Goal: Information Seeking & Learning: Check status

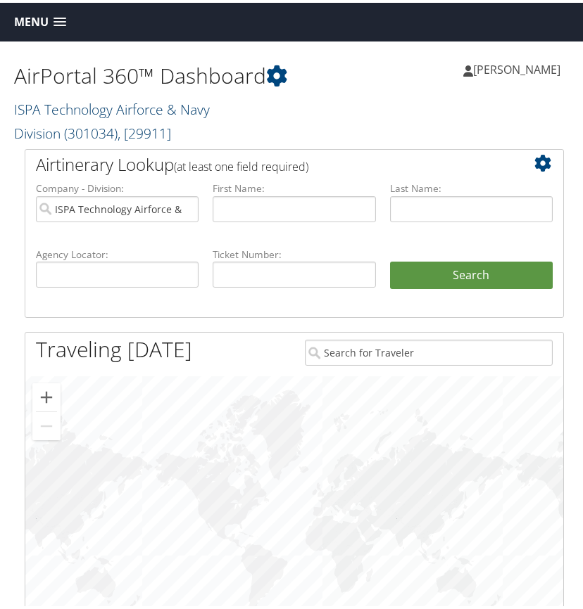
click at [100, 105] on link "ISPA Technology Airforce & Navy Division ( 301034 ) , [ 29911 ]" at bounding box center [112, 118] width 196 height 43
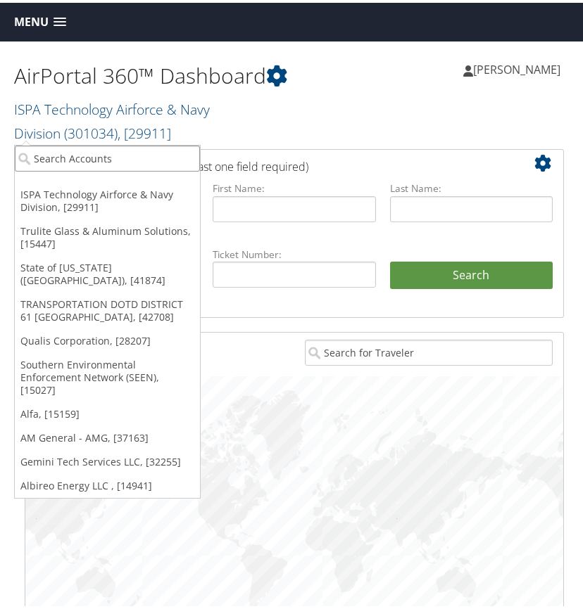
click at [63, 152] on input "search" at bounding box center [107, 156] width 185 height 26
type input "yulista"
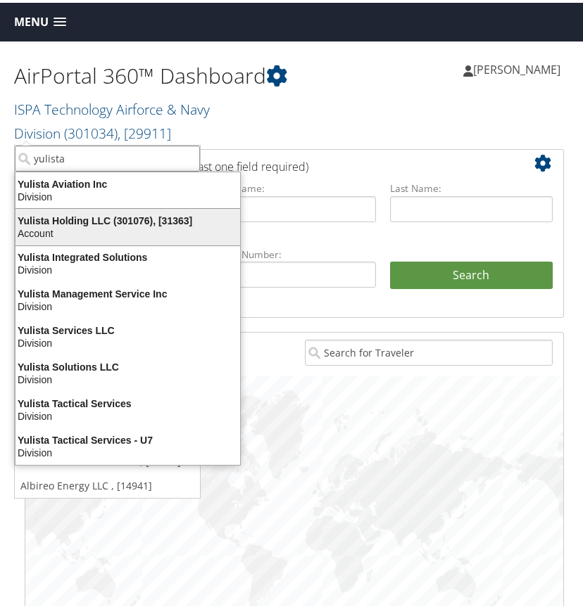
click at [72, 222] on div "Yulista Holding LLC (301076), [31363]" at bounding box center [127, 218] width 241 height 13
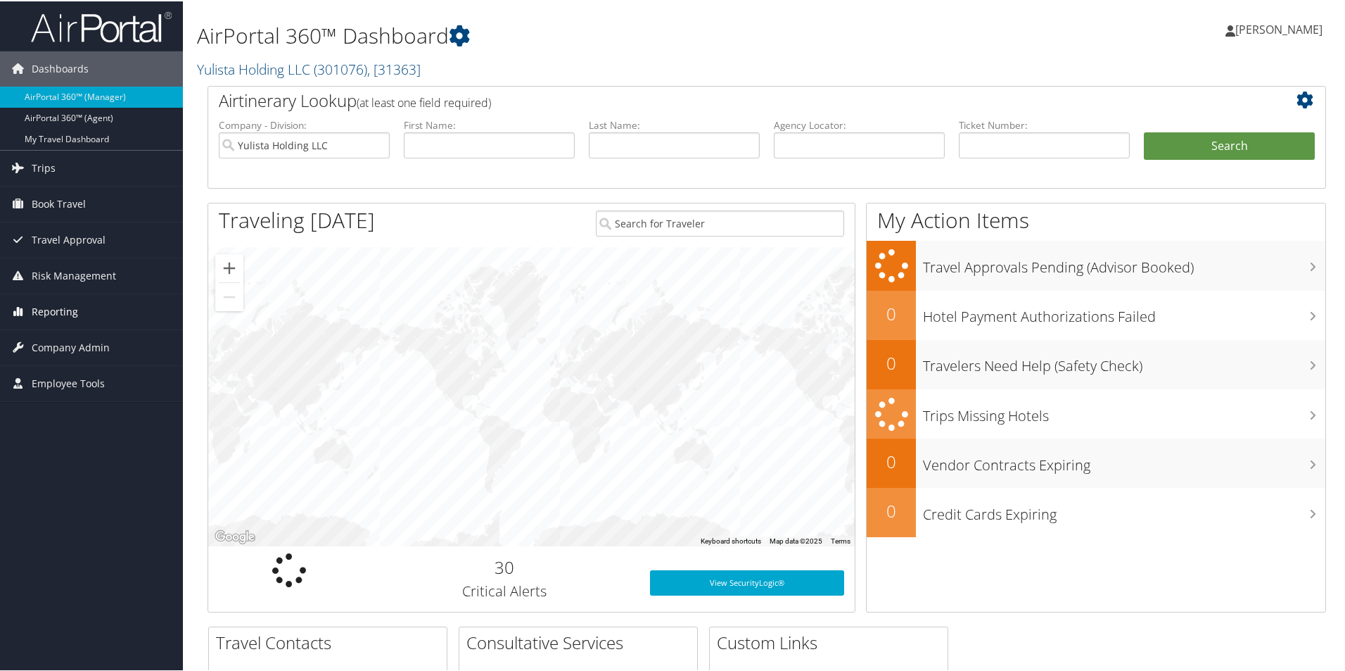
click at [63, 309] on span "Reporting" at bounding box center [55, 310] width 46 height 35
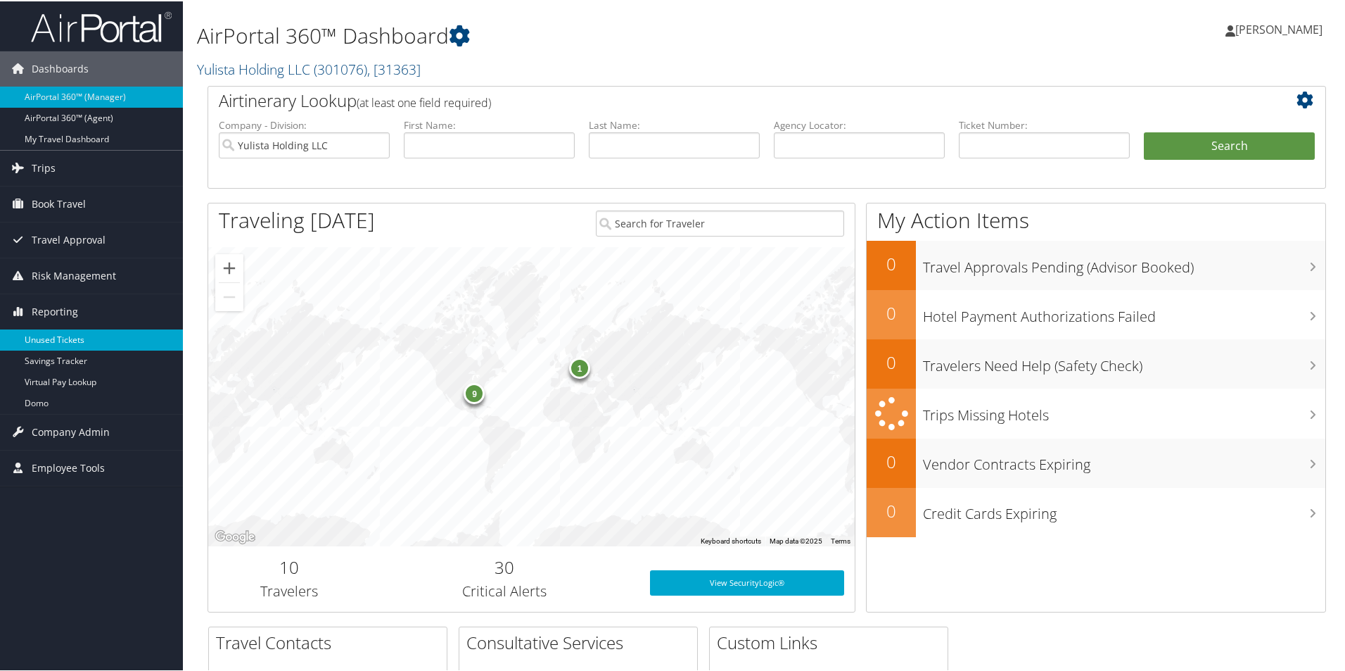
click at [64, 333] on link "Unused Tickets" at bounding box center [91, 338] width 183 height 21
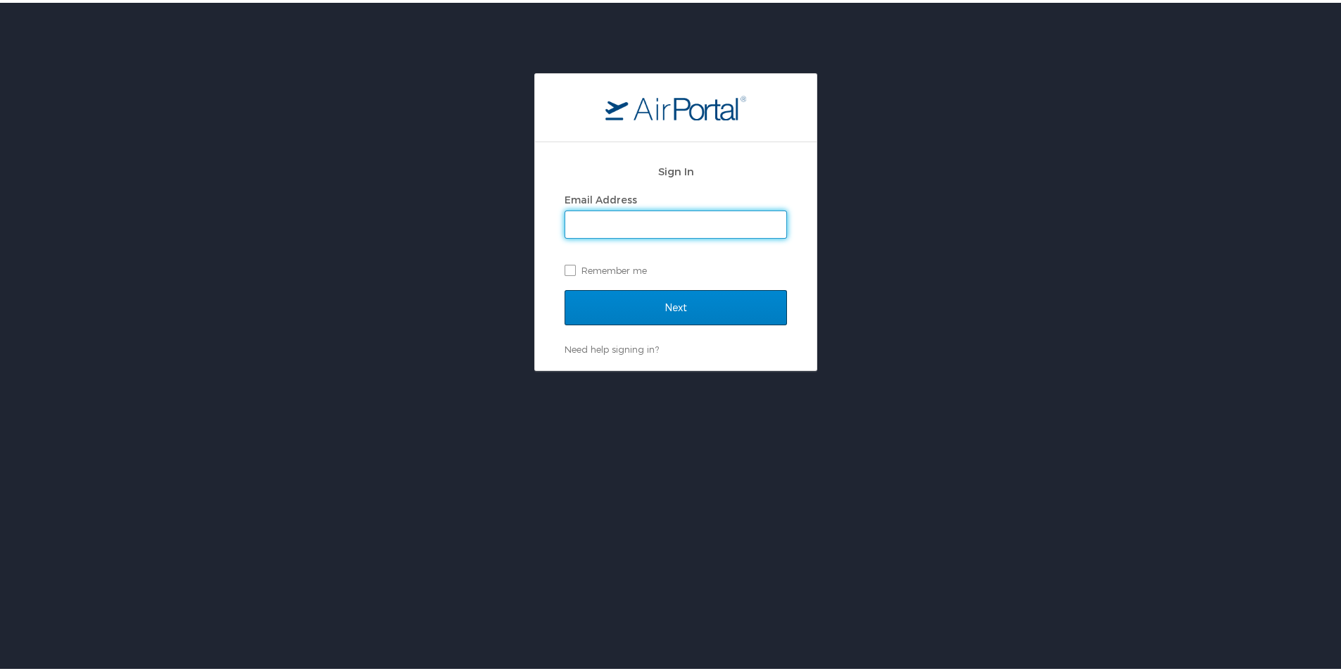
type input "linda.pearson@cbtravel.com"
click at [621, 300] on input "Next" at bounding box center [675, 304] width 222 height 35
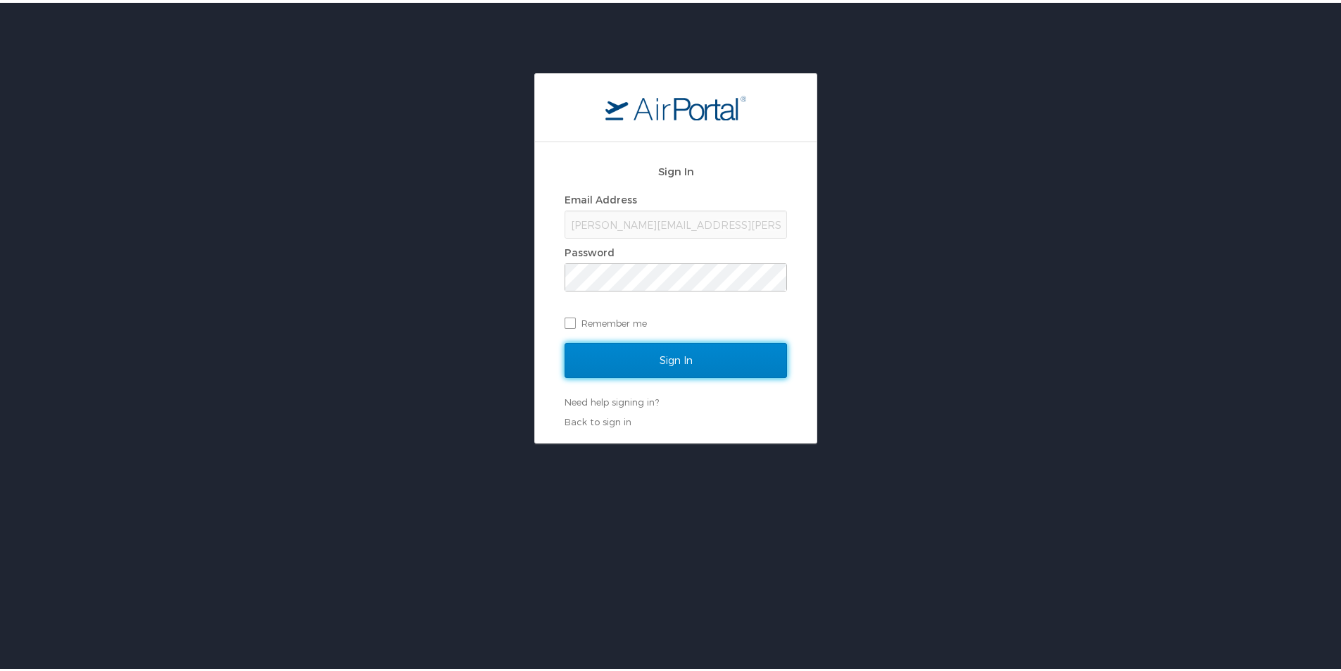
click at [642, 352] on input "Sign In" at bounding box center [675, 357] width 222 height 35
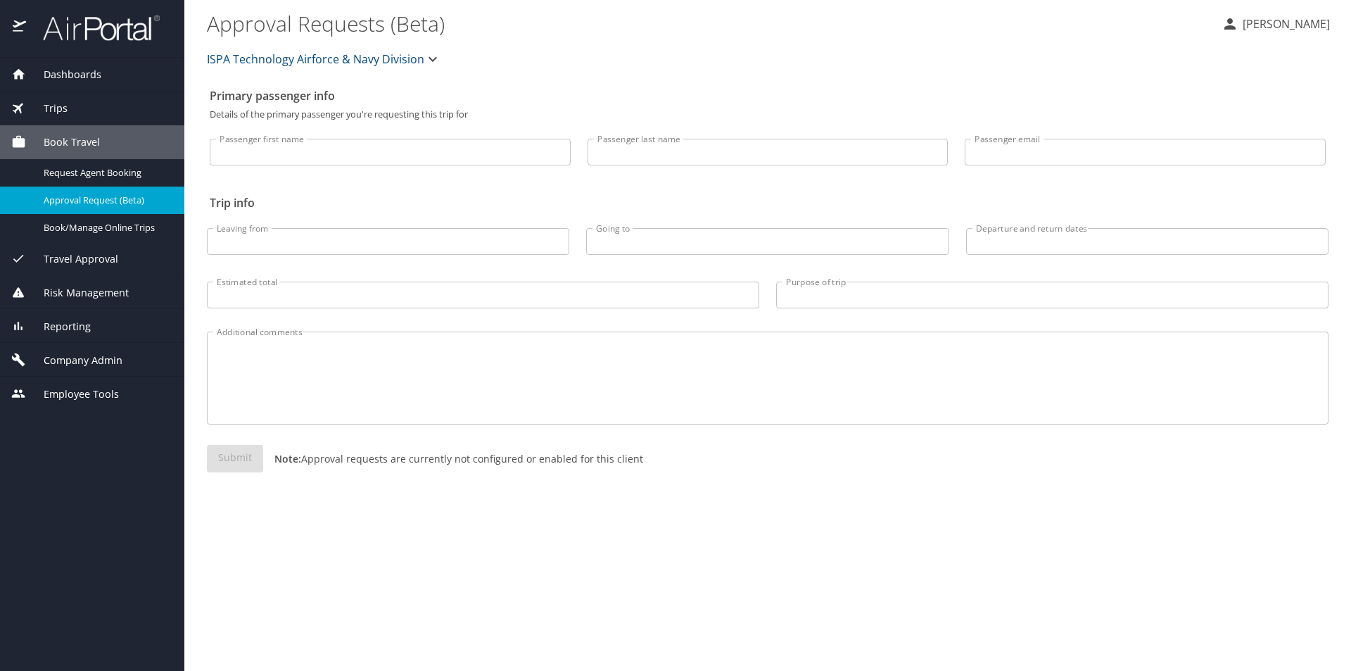
click at [88, 73] on span "Dashboards" at bounding box center [63, 74] width 75 height 15
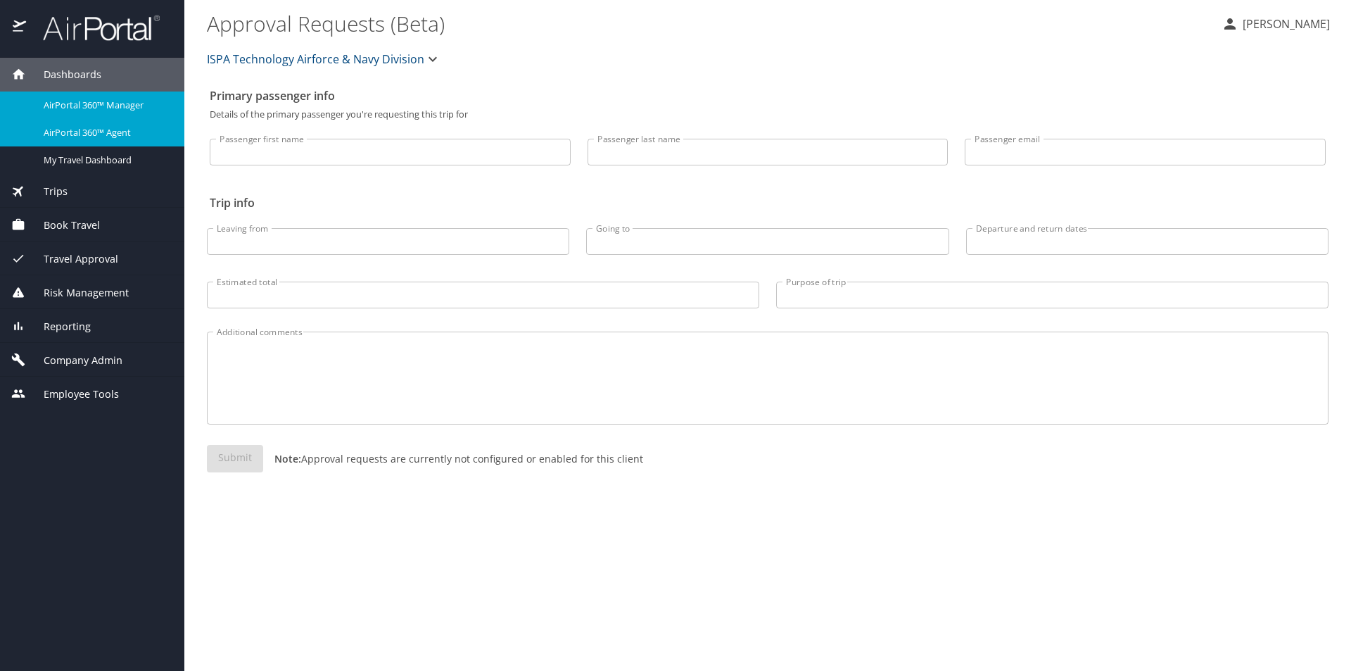
click at [101, 136] on span "AirPortal 360™ Agent" at bounding box center [106, 132] width 124 height 13
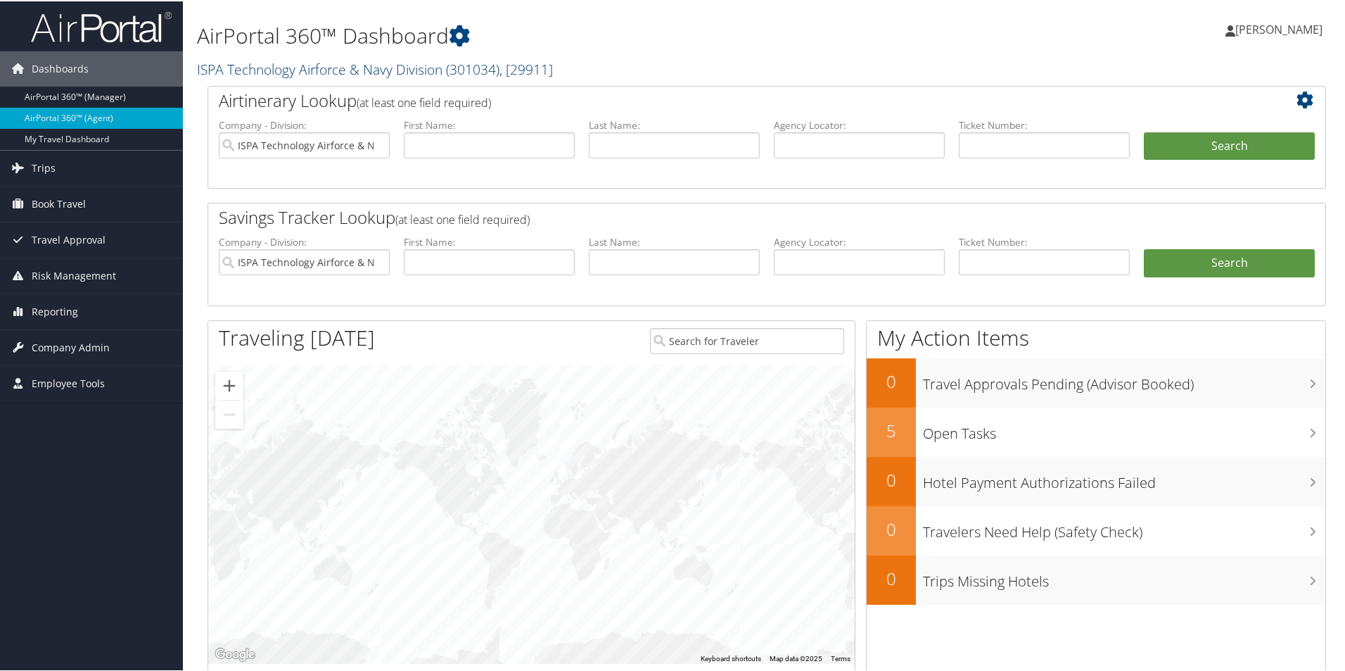
click at [377, 60] on link "ISPA Technology Airforce & Navy Division ( 301034 ) , [ 29911 ]" at bounding box center [375, 67] width 356 height 19
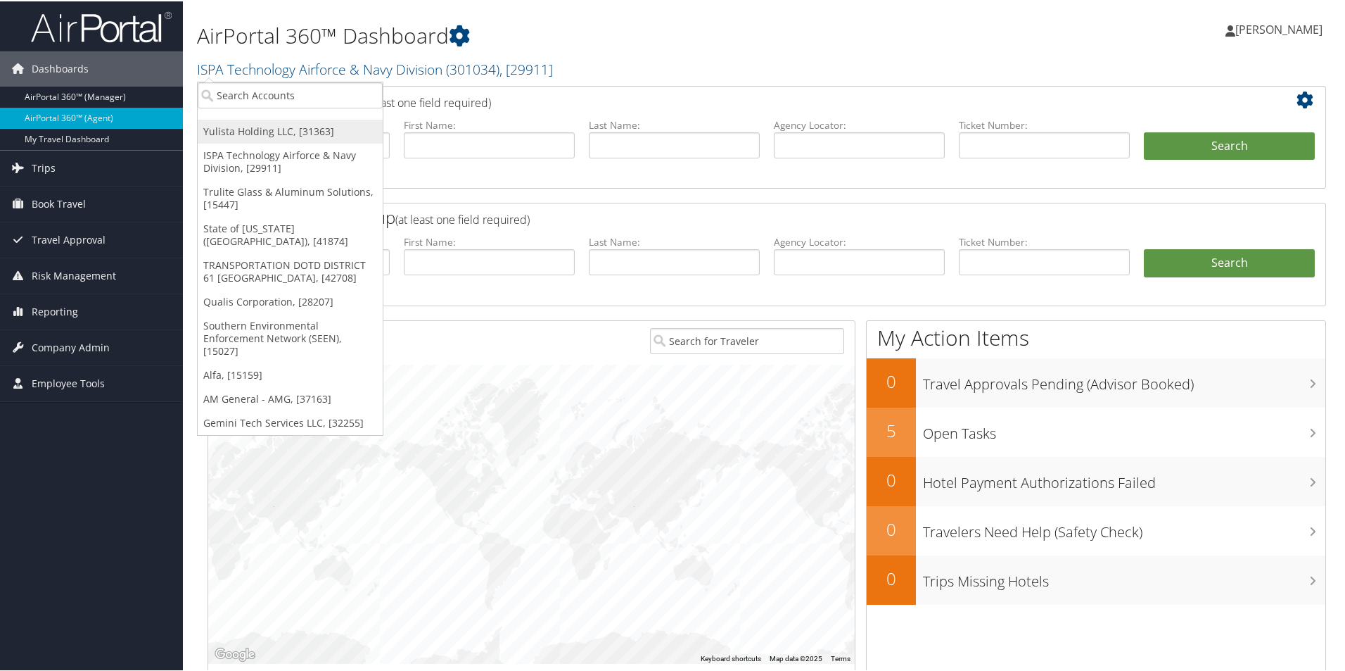
click at [267, 132] on link "Yulista Holding LLC, [31363]" at bounding box center [290, 130] width 185 height 24
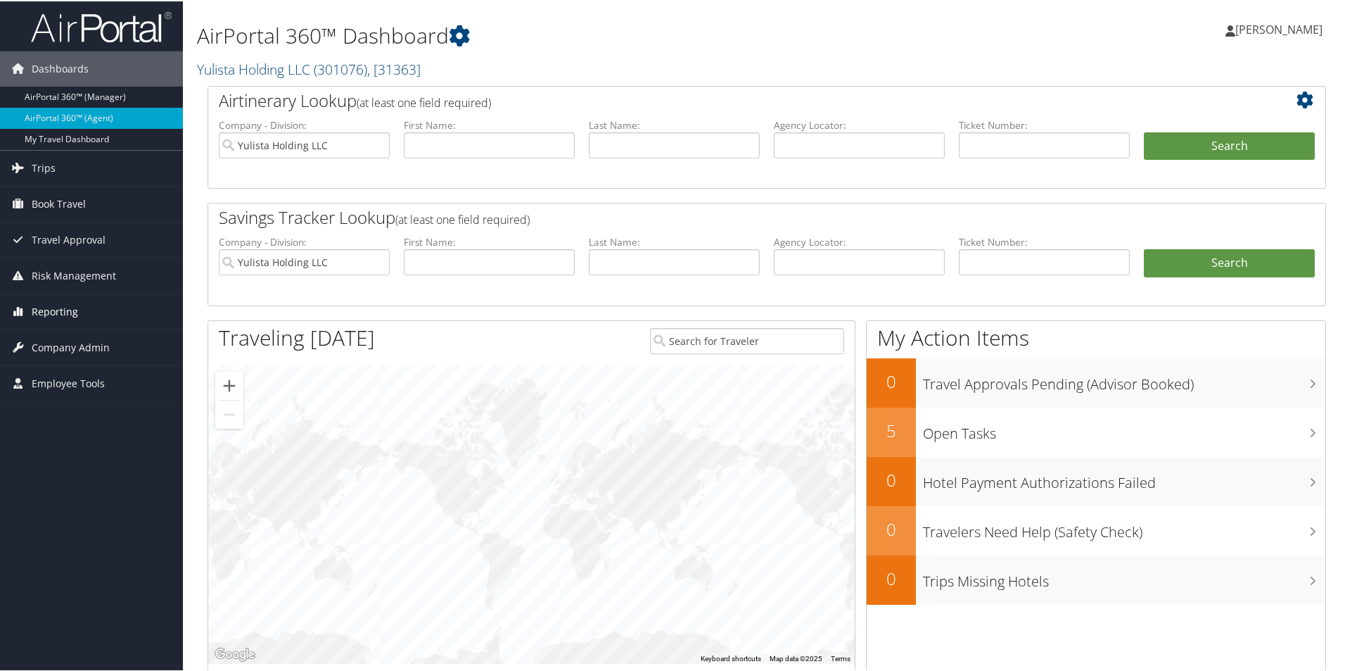
click at [64, 308] on span "Reporting" at bounding box center [55, 310] width 46 height 35
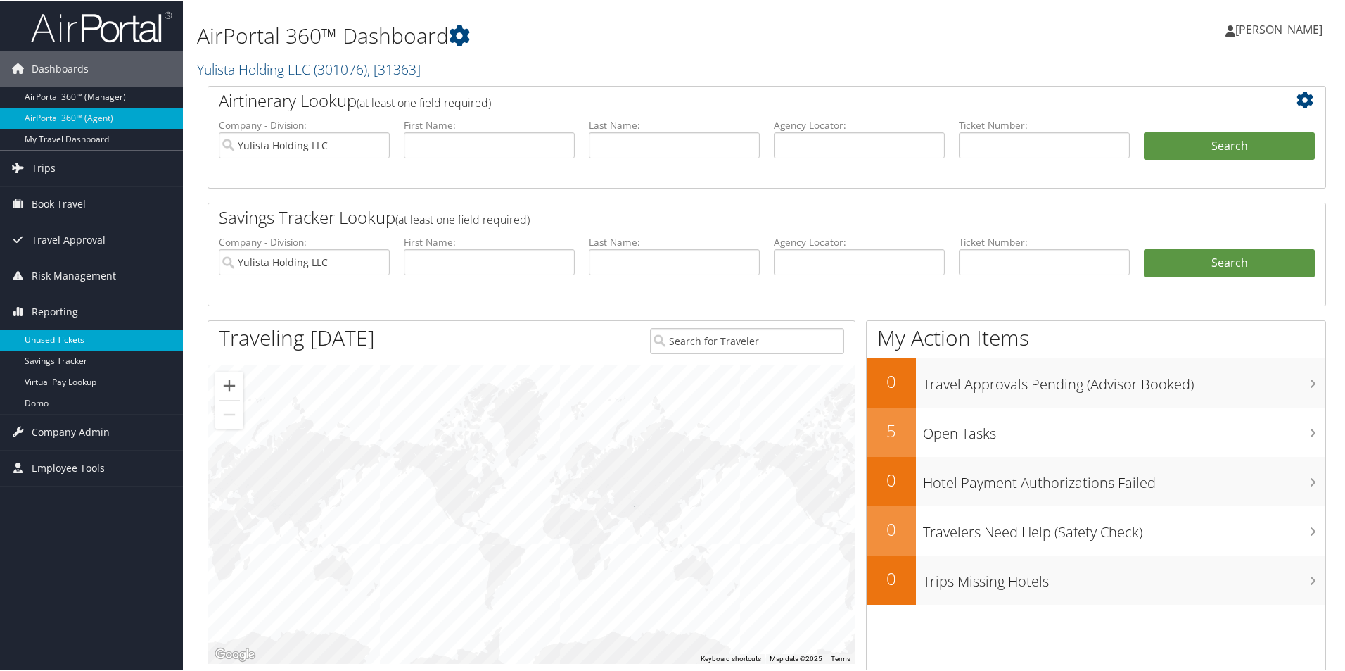
click at [64, 336] on link "Unused Tickets" at bounding box center [91, 338] width 183 height 21
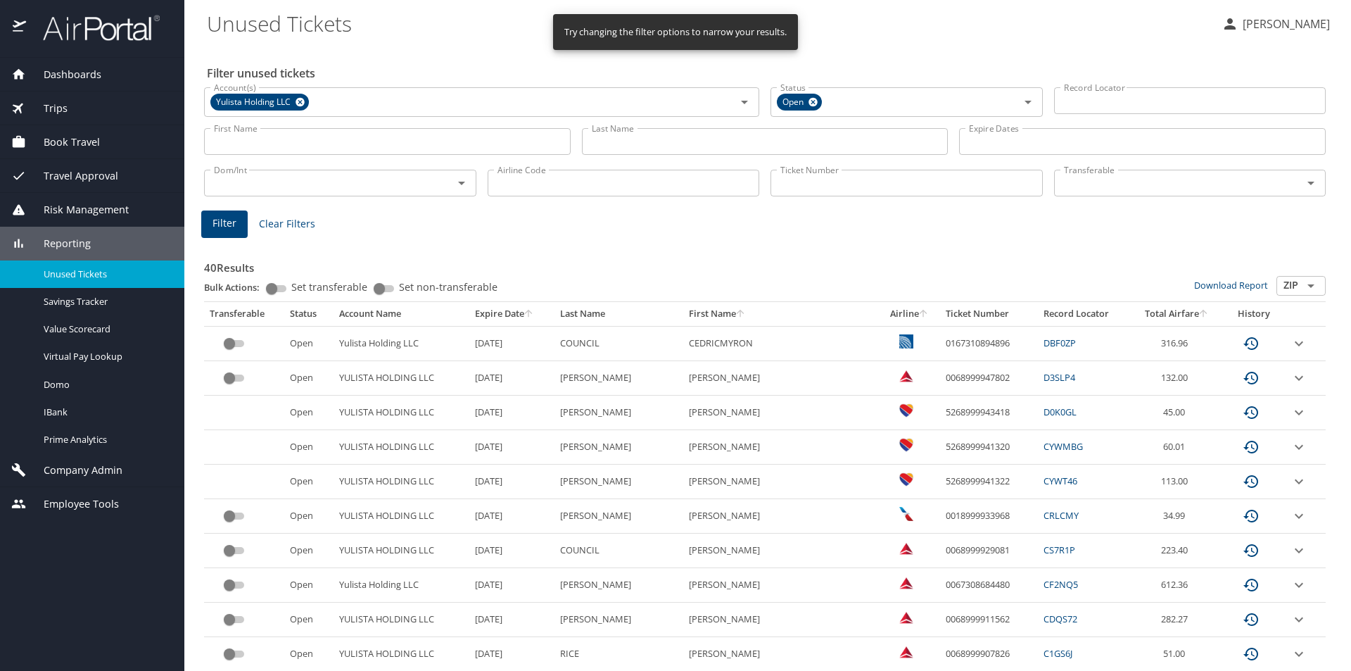
click at [609, 141] on input "Last Name" at bounding box center [765, 141] width 367 height 27
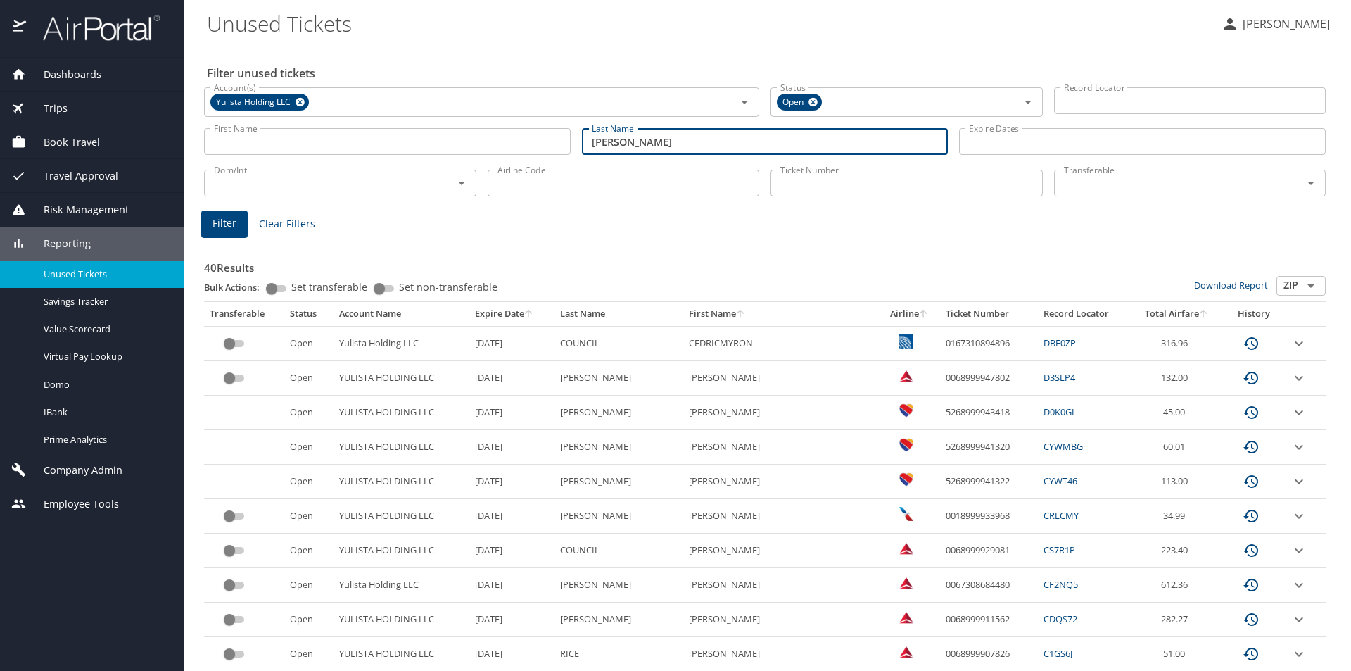
type input "wilcox"
click at [233, 220] on span "Filter" at bounding box center [225, 224] width 24 height 18
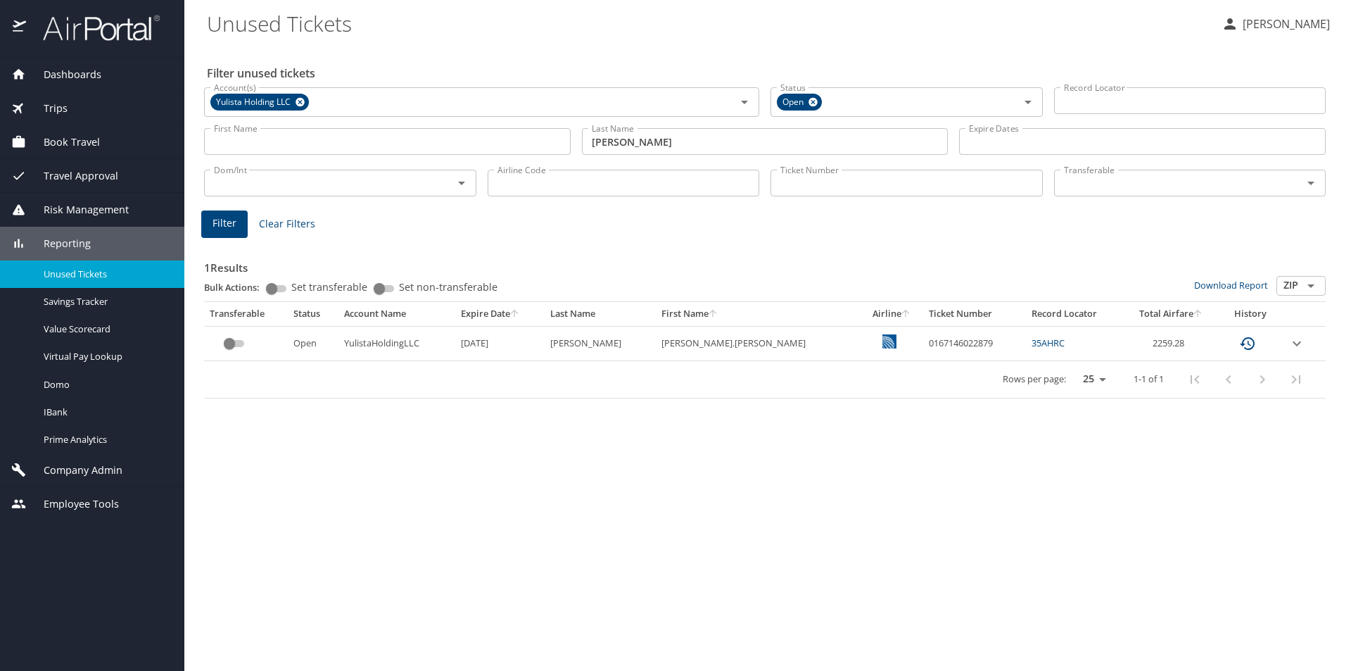
click at [77, 70] on span "Dashboards" at bounding box center [63, 74] width 75 height 15
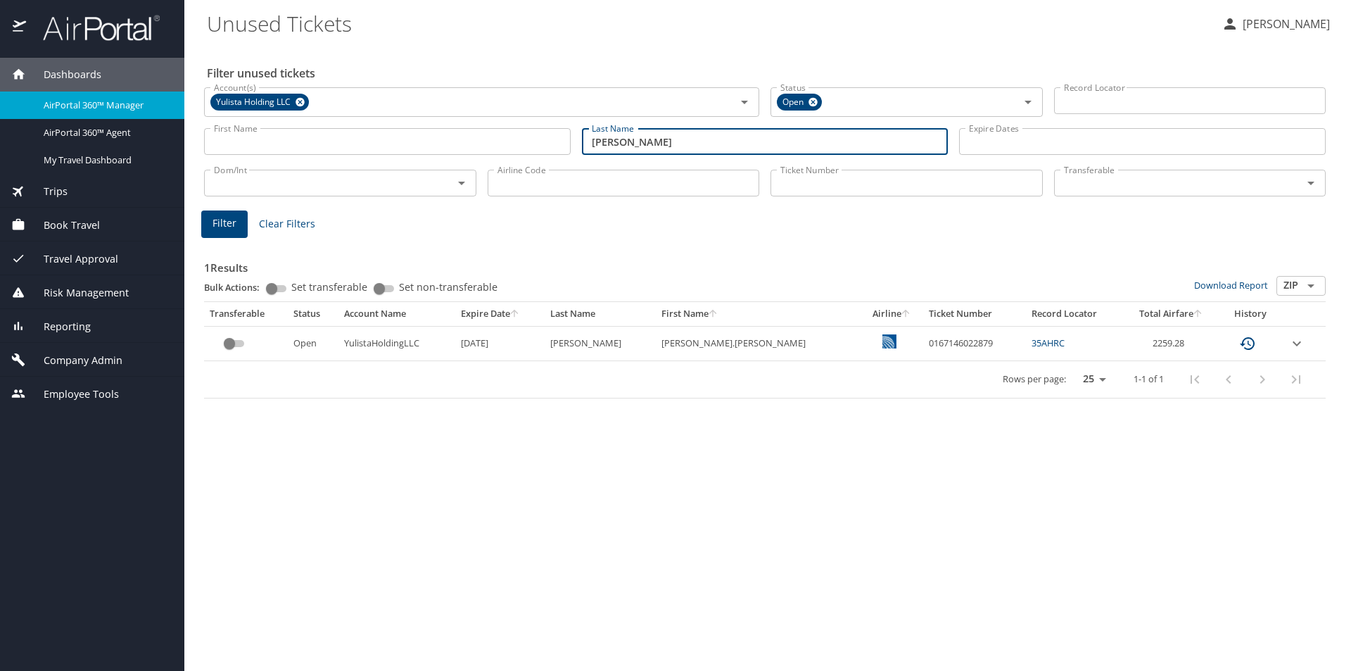
drag, startPoint x: 616, startPoint y: 144, endPoint x: 563, endPoint y: 147, distance: 52.9
click at [563, 147] on div "First Name First Name Last Name wilcox Last Name Expire Dates Expire Dates" at bounding box center [764, 142] width 1133 height 50
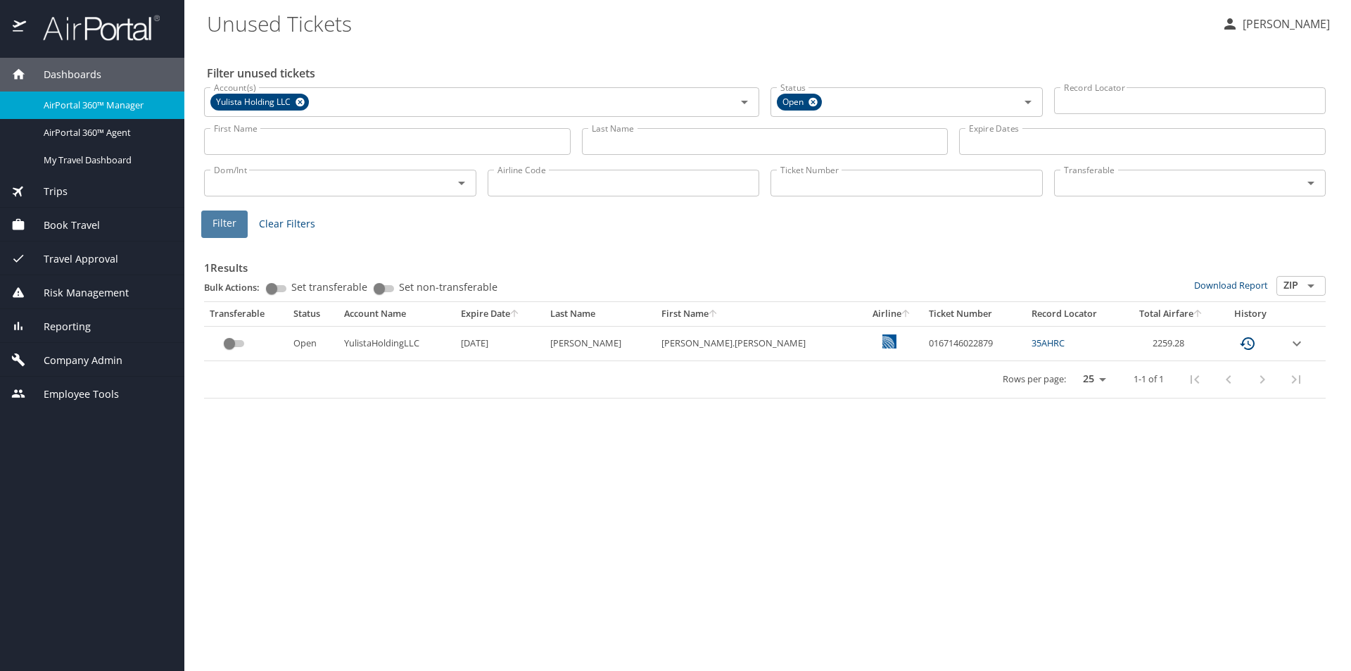
click at [220, 221] on span "Filter" at bounding box center [225, 224] width 24 height 18
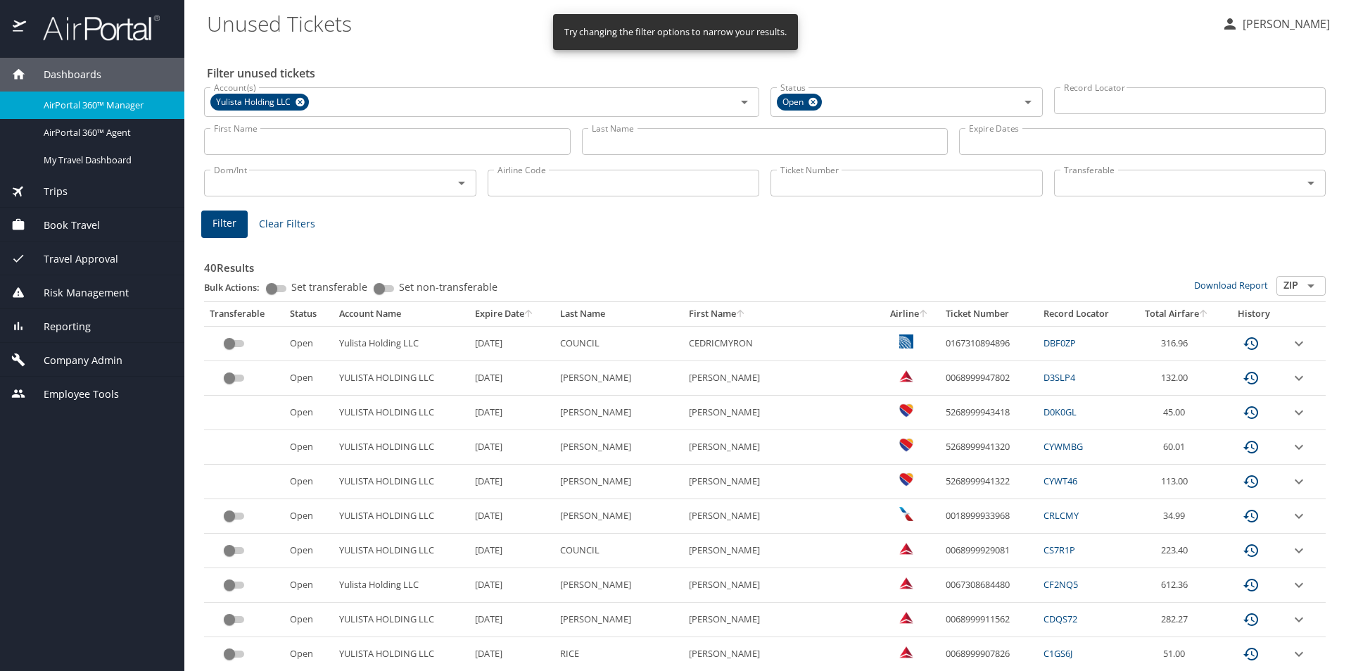
click at [534, 314] on icon "sort" at bounding box center [528, 313] width 11 height 11
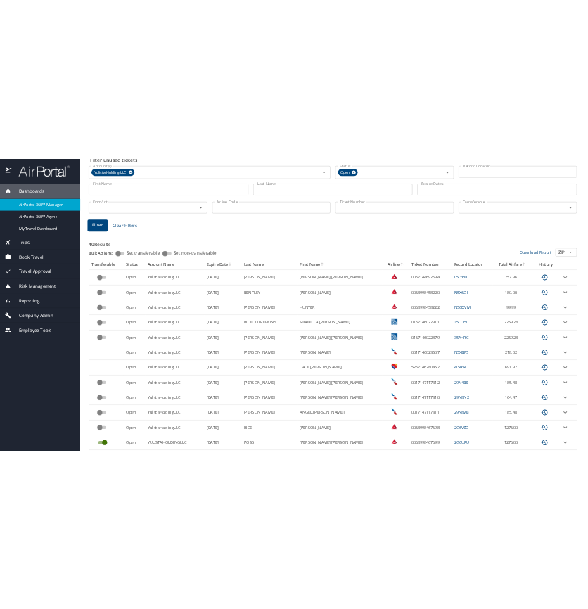
scroll to position [141, 0]
